Goal: Find contact information: Find contact information

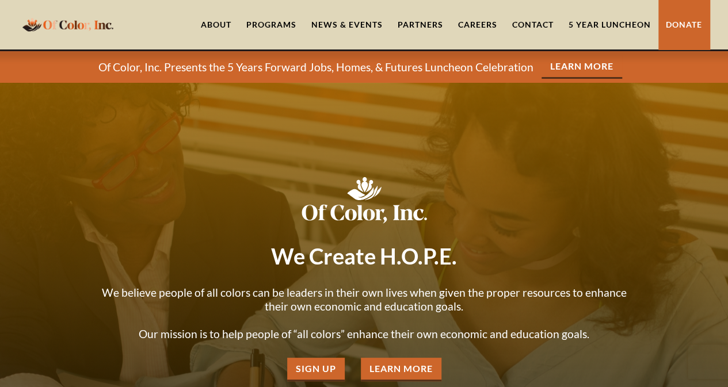
click at [530, 19] on link "Contact" at bounding box center [533, 24] width 56 height 49
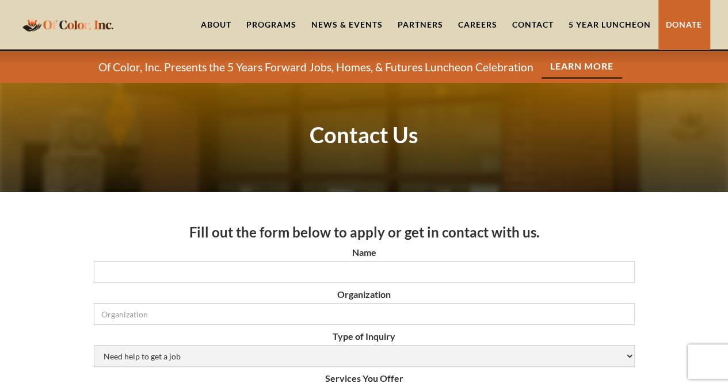
click at [523, 22] on link "Contact" at bounding box center [533, 24] width 56 height 49
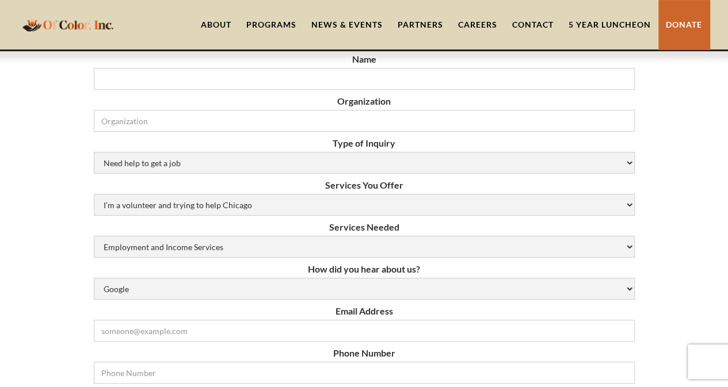
scroll to position [190, 0]
